Goal: Use online tool/utility: Utilize a website feature to perform a specific function

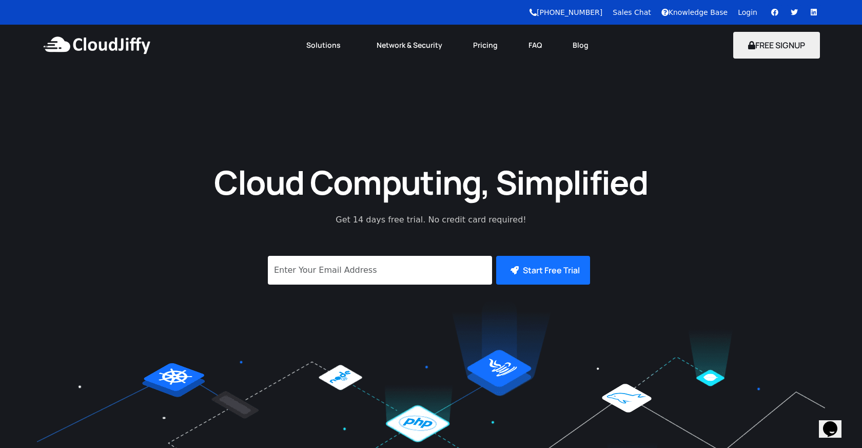
click at [748, 11] on link "Login" at bounding box center [748, 12] width 20 height 8
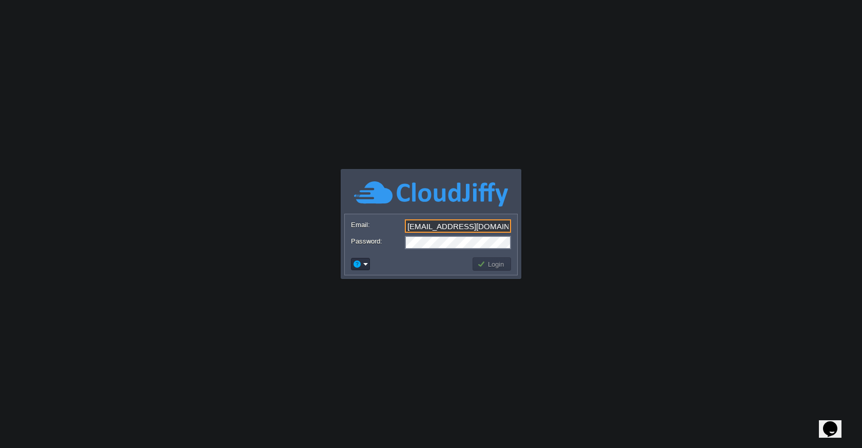
type input "[EMAIL_ADDRESS][DOMAIN_NAME]"
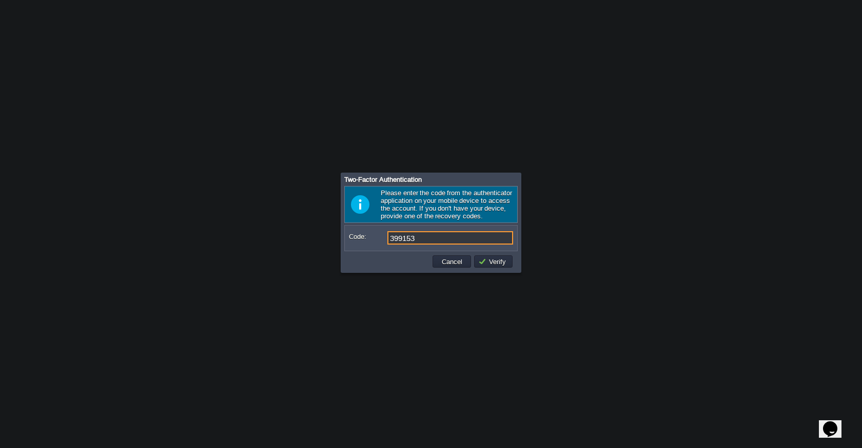
type input "399153"
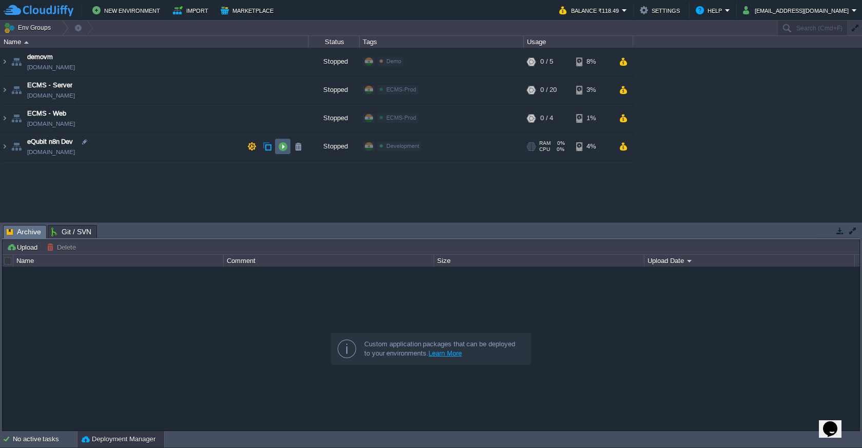
click at [284, 149] on button "button" at bounding box center [282, 146] width 9 height 9
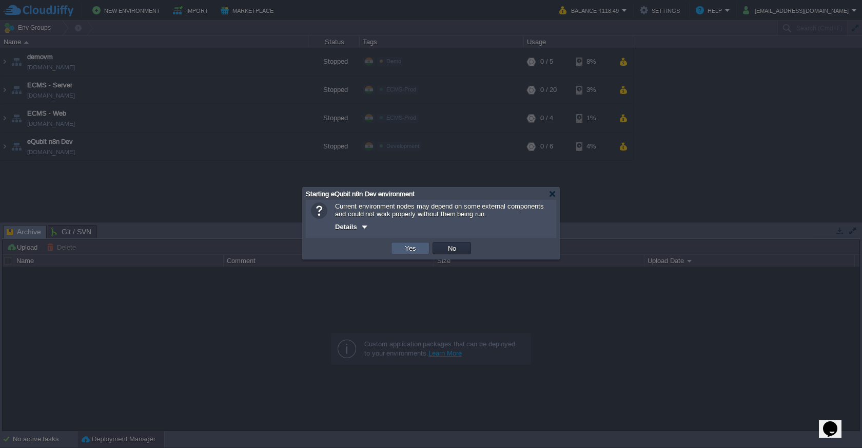
click at [416, 249] on button "Yes" at bounding box center [410, 247] width 17 height 9
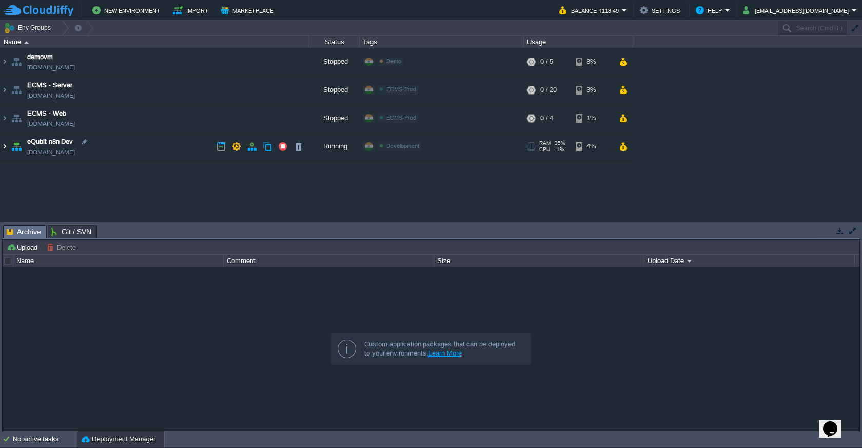
click at [5, 149] on img at bounding box center [5, 146] width 8 height 28
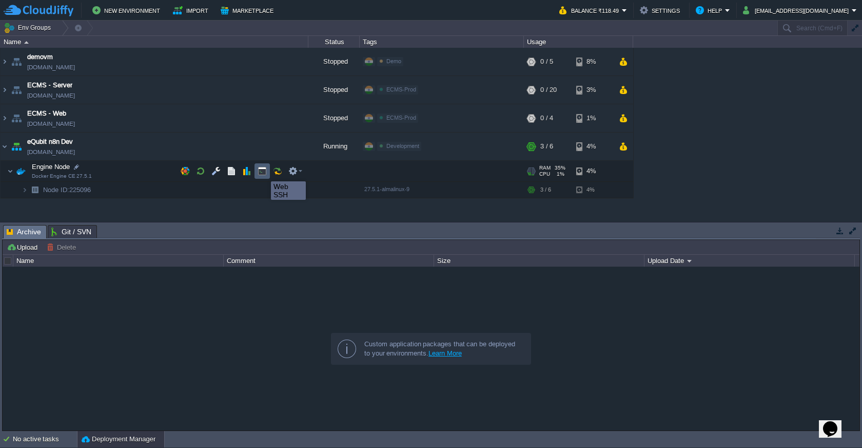
click at [263, 172] on button "button" at bounding box center [262, 170] width 9 height 9
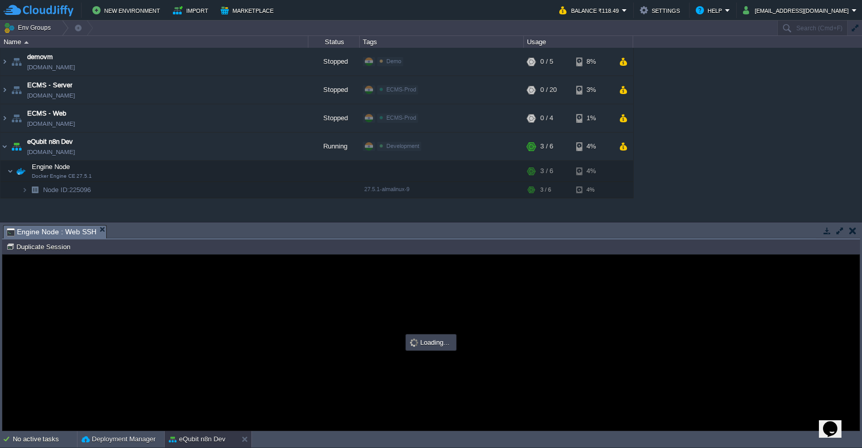
type input "#000000"
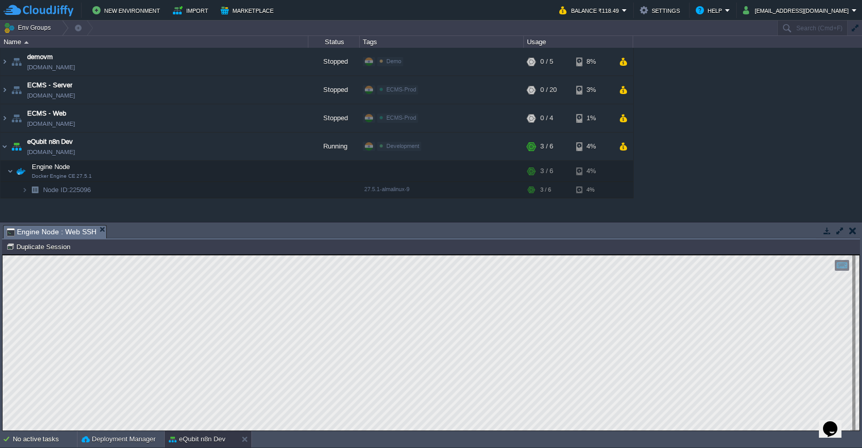
scroll to position [1, 0]
click at [3, 255] on html "Copy: Cmd + C Paste: Cmd + V Settings: Ctrl + Shift + Alt 0" at bounding box center [431, 255] width 857 height 0
type textarea "d3adf199282e"
click at [5, 147] on img at bounding box center [5, 146] width 8 height 28
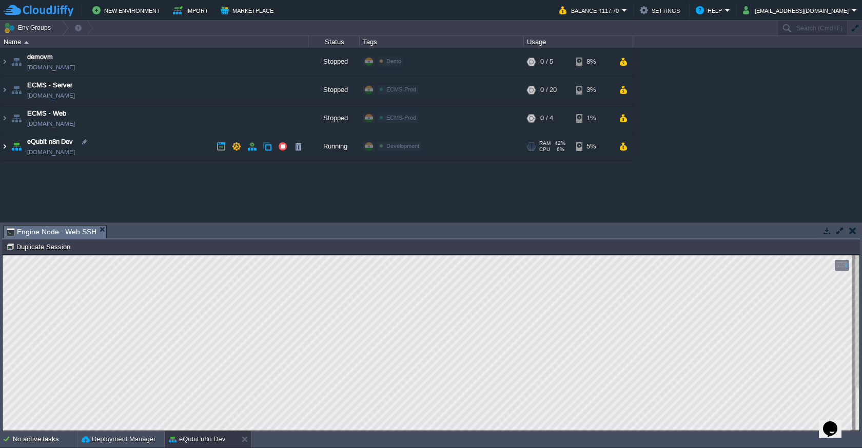
click at [5, 147] on img at bounding box center [5, 146] width 8 height 28
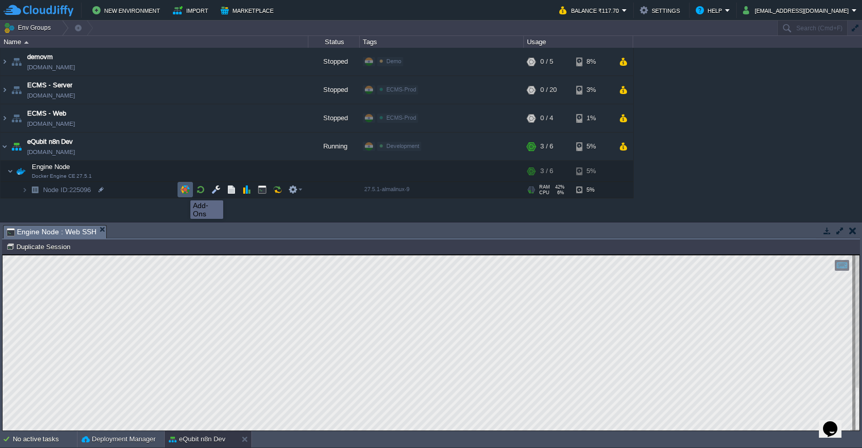
click at [183, 191] on button "button" at bounding box center [185, 189] width 9 height 9
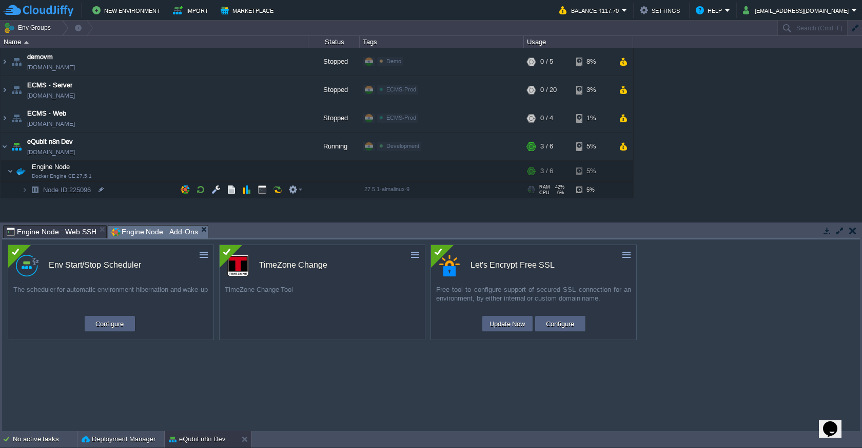
click at [313, 291] on div "TimeZone Change Tool" at bounding box center [322, 298] width 205 height 26
click at [237, 259] on div at bounding box center [231, 256] width 23 height 23
click at [226, 248] on div at bounding box center [231, 256] width 23 height 23
click at [320, 297] on div "TimeZone Change Tool" at bounding box center [322, 298] width 205 height 26
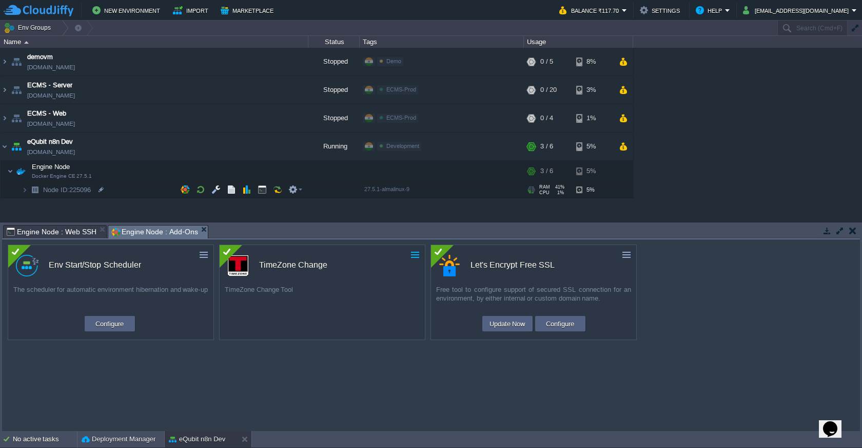
click at [414, 257] on button "button" at bounding box center [415, 254] width 9 height 9
click at [287, 305] on div "TimeZone Change Tool" at bounding box center [322, 298] width 205 height 26
click at [223, 242] on div "custom Env Start/Stop Scheduler The scheduler for automatic environment hiberna…" at bounding box center [431, 334] width 858 height 191
click at [110, 326] on button "Configure" at bounding box center [109, 323] width 34 height 12
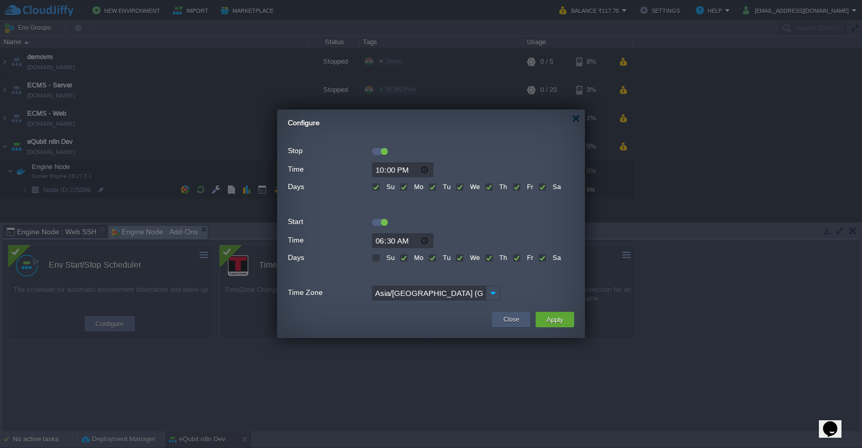
click at [506, 318] on button "Close" at bounding box center [512, 319] width 16 height 10
